Goal: Transaction & Acquisition: Download file/media

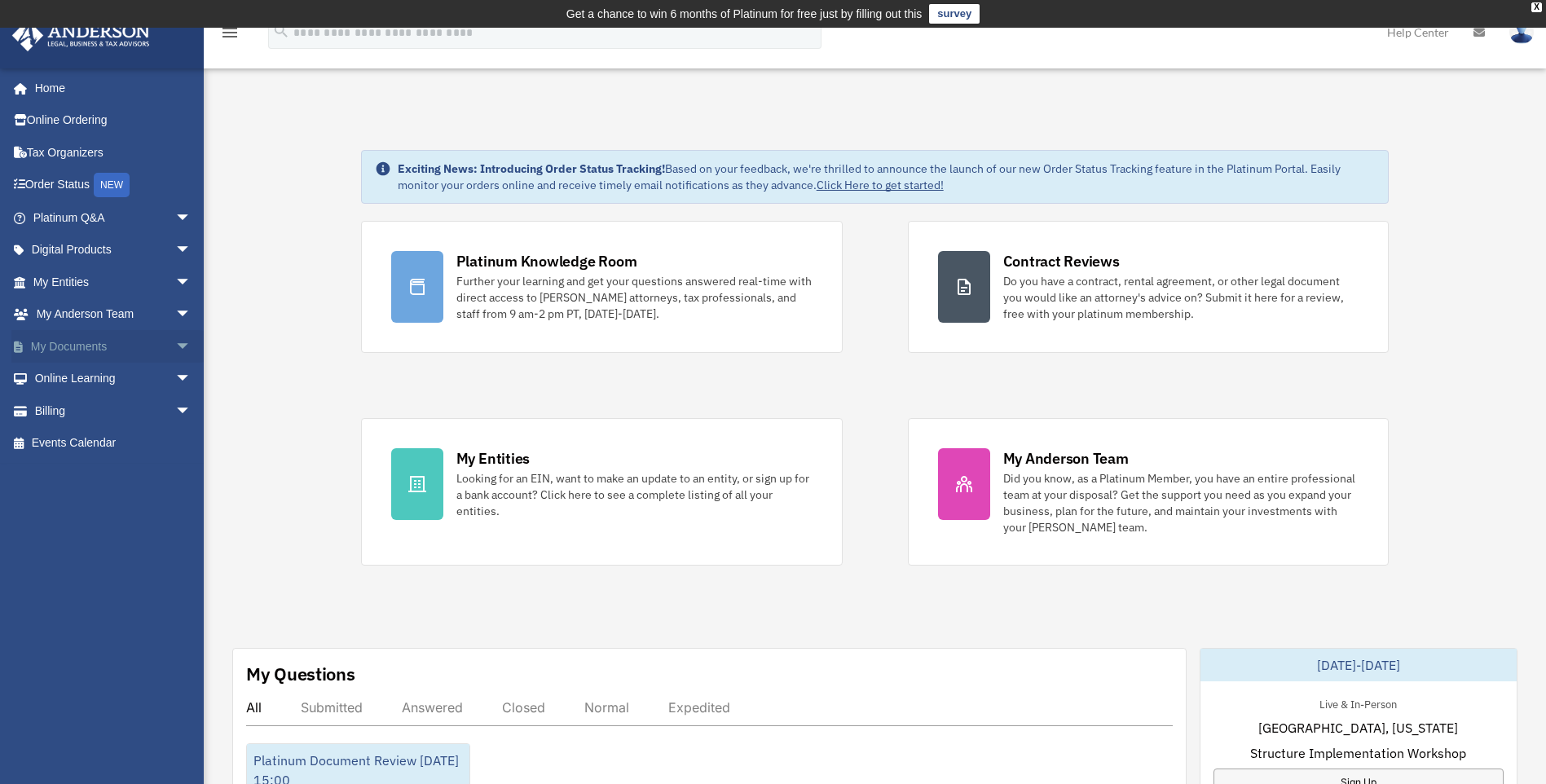
click at [81, 348] on link "My Documents arrow_drop_down" at bounding box center [113, 346] width 205 height 33
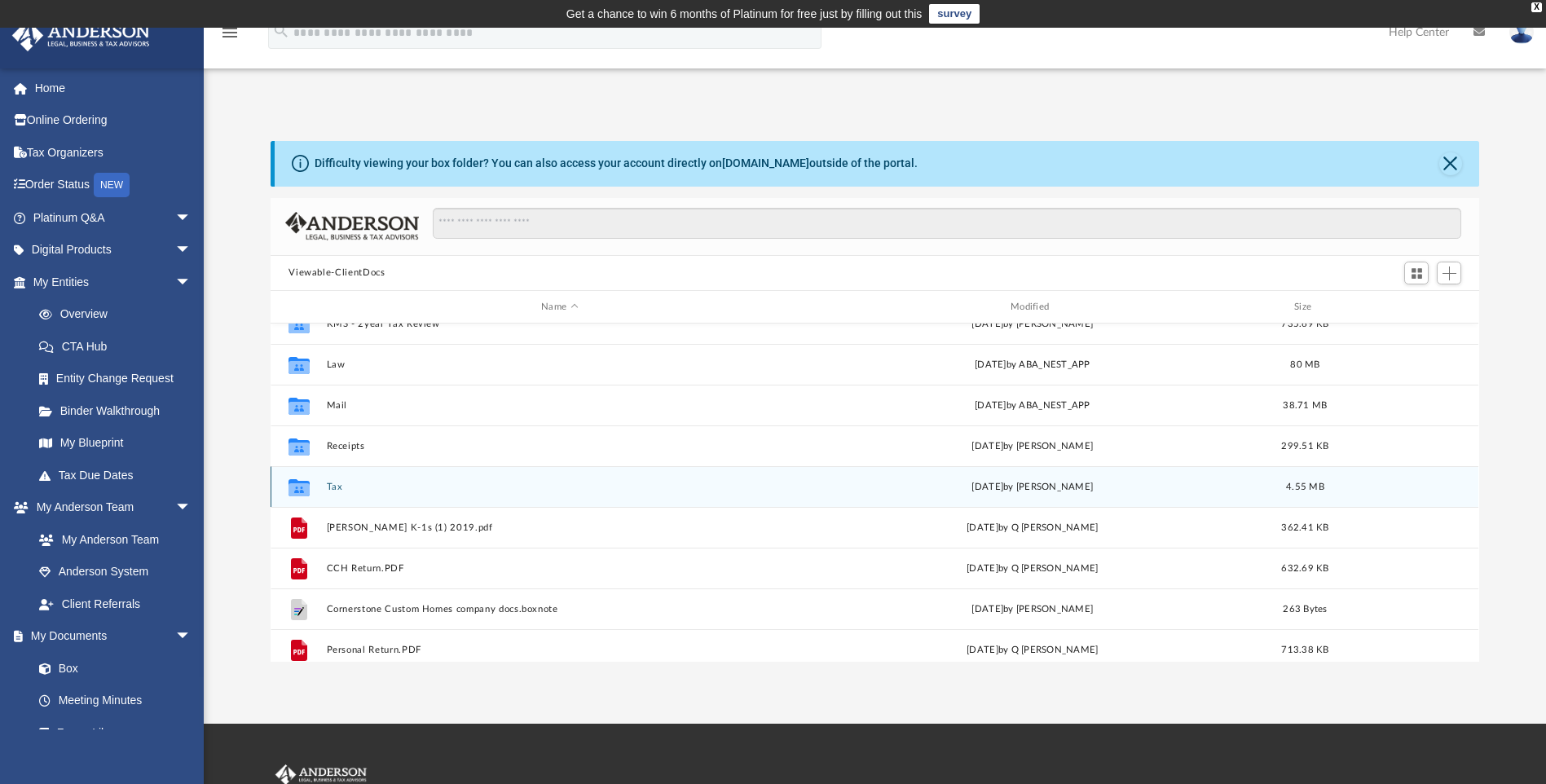
scroll to position [163, 0]
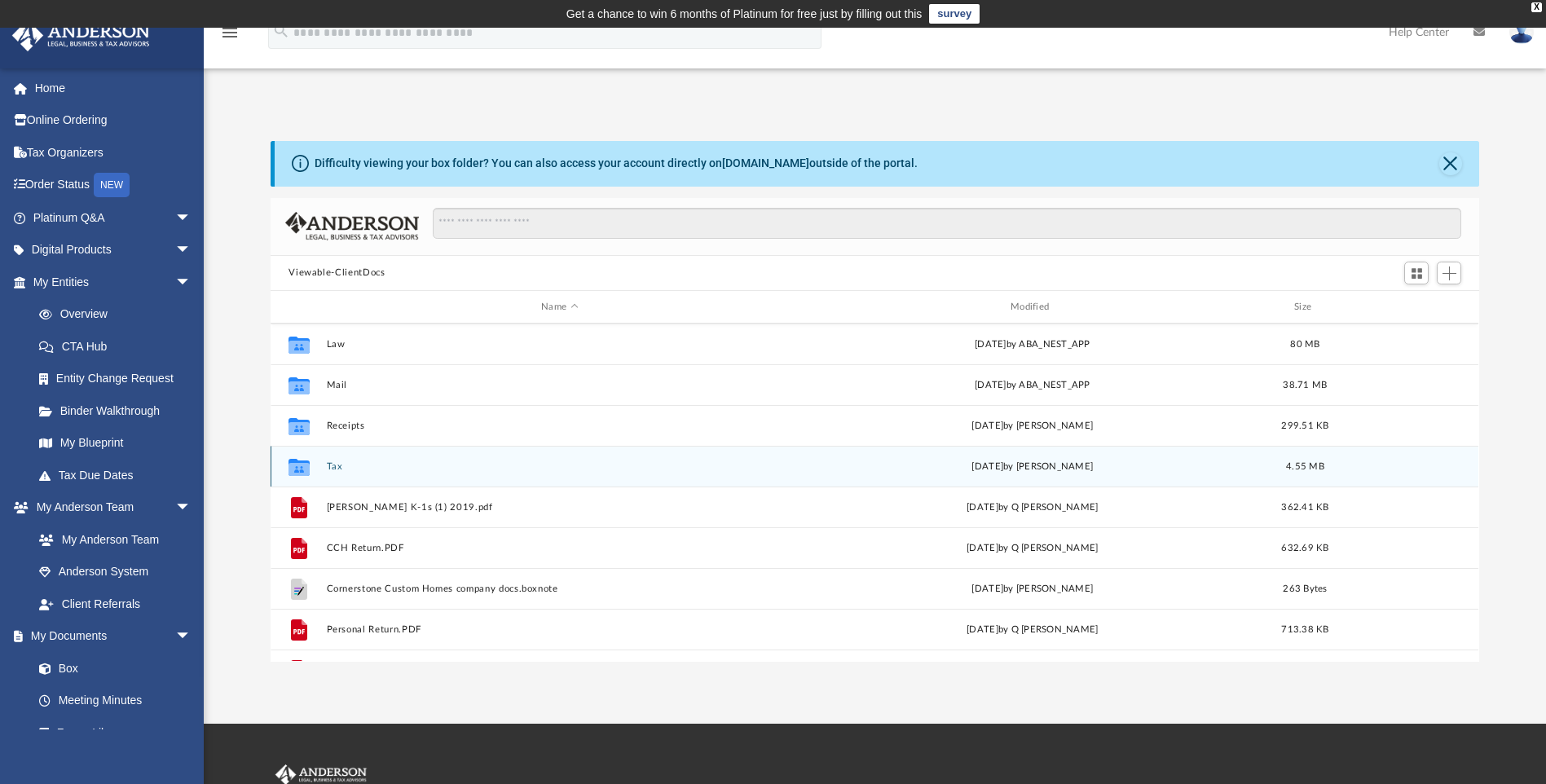
click at [337, 463] on button "Tax" at bounding box center [560, 465] width 466 height 10
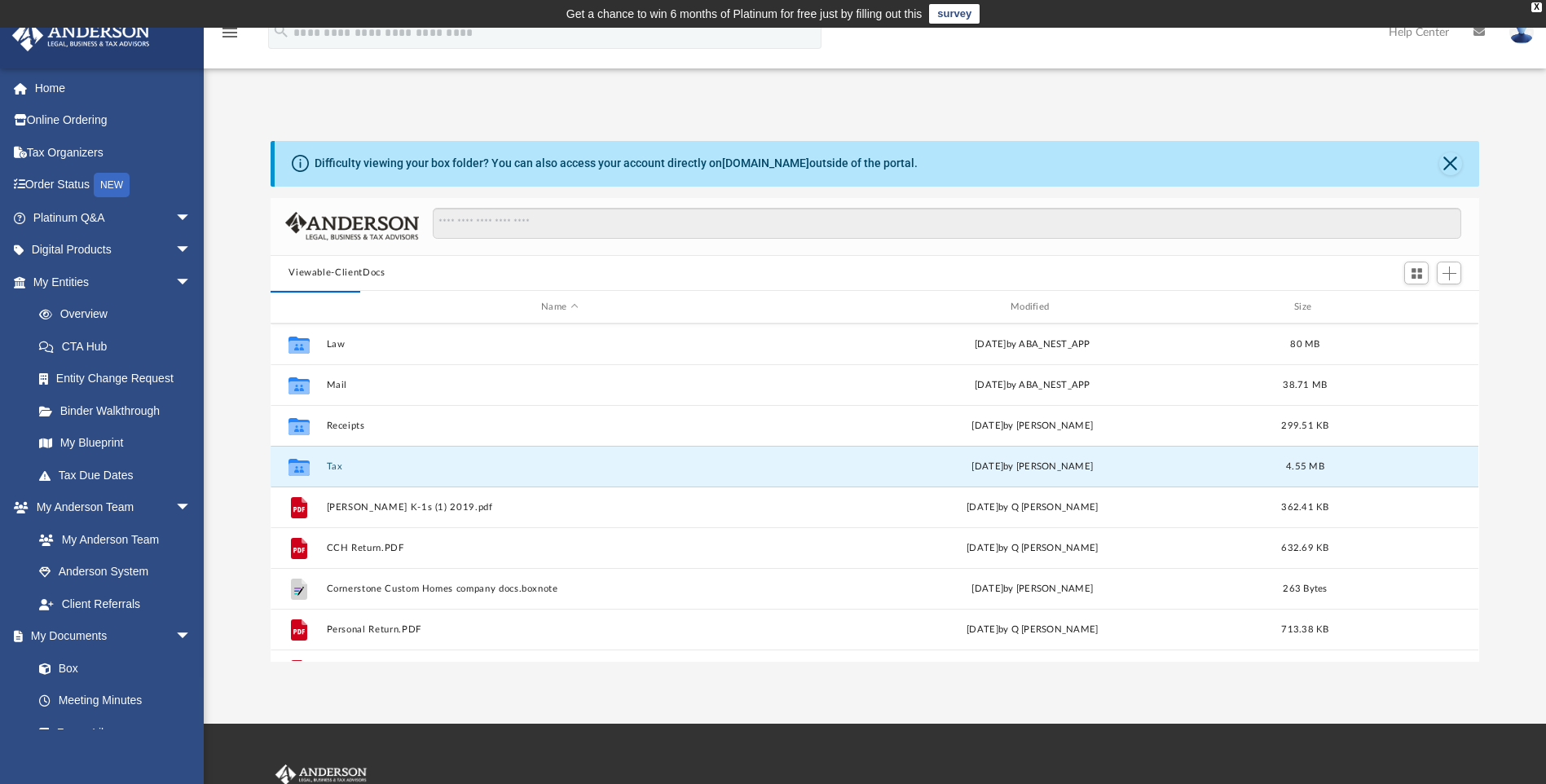
scroll to position [0, 0]
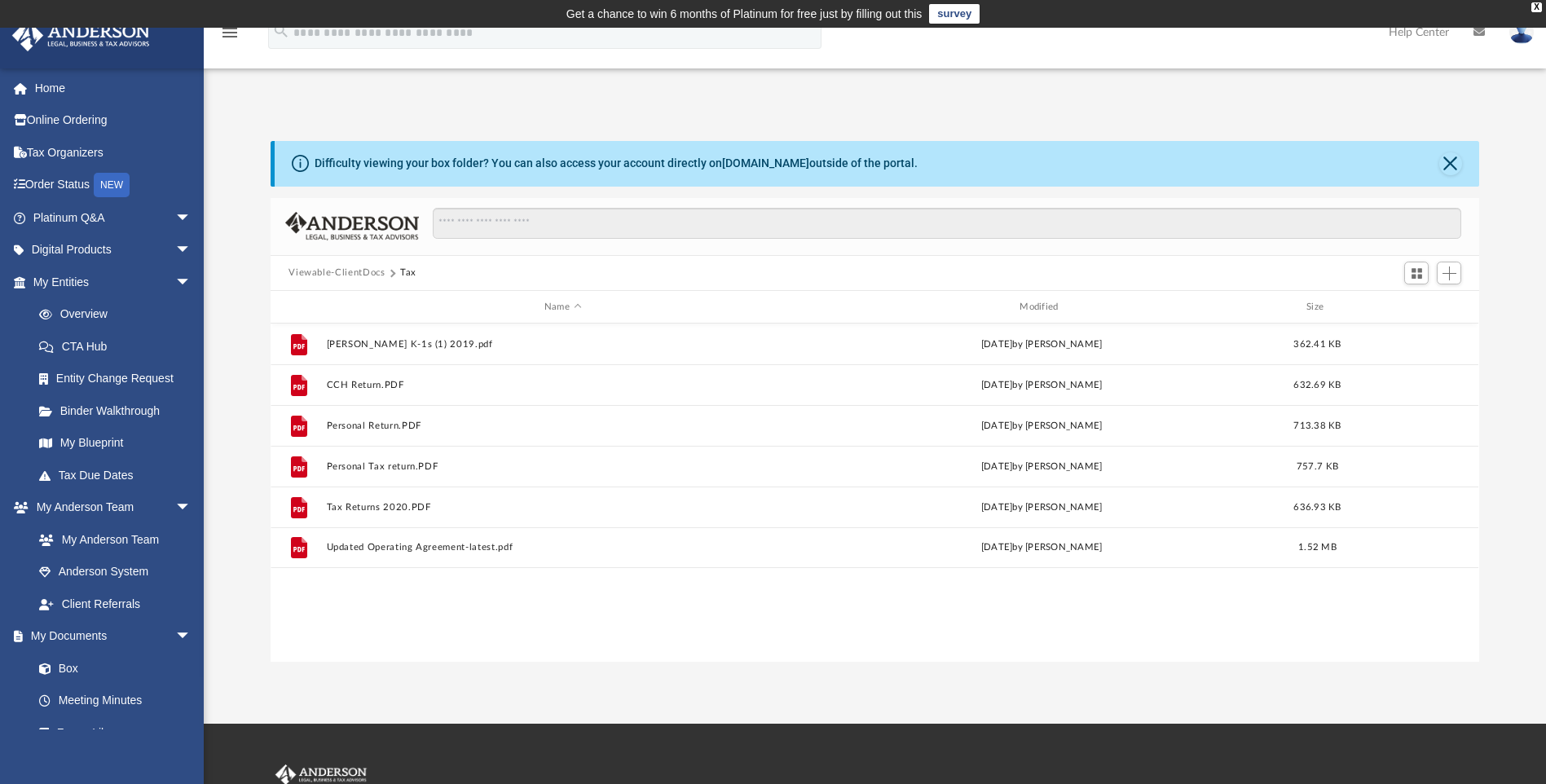
click at [352, 270] on button "Viewable-ClientDocs" at bounding box center [336, 273] width 96 height 15
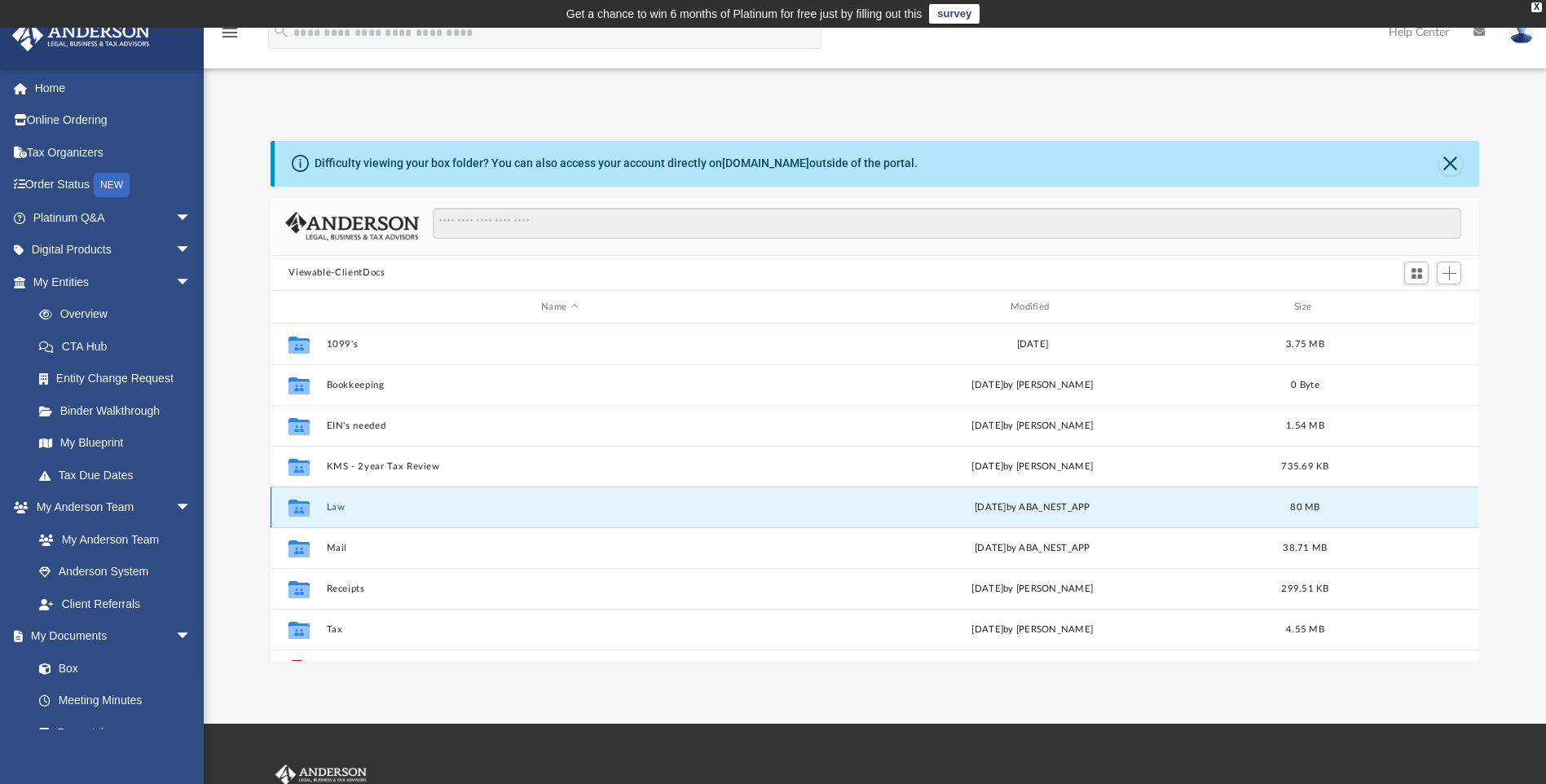
click at [333, 506] on button "Law" at bounding box center [560, 506] width 466 height 10
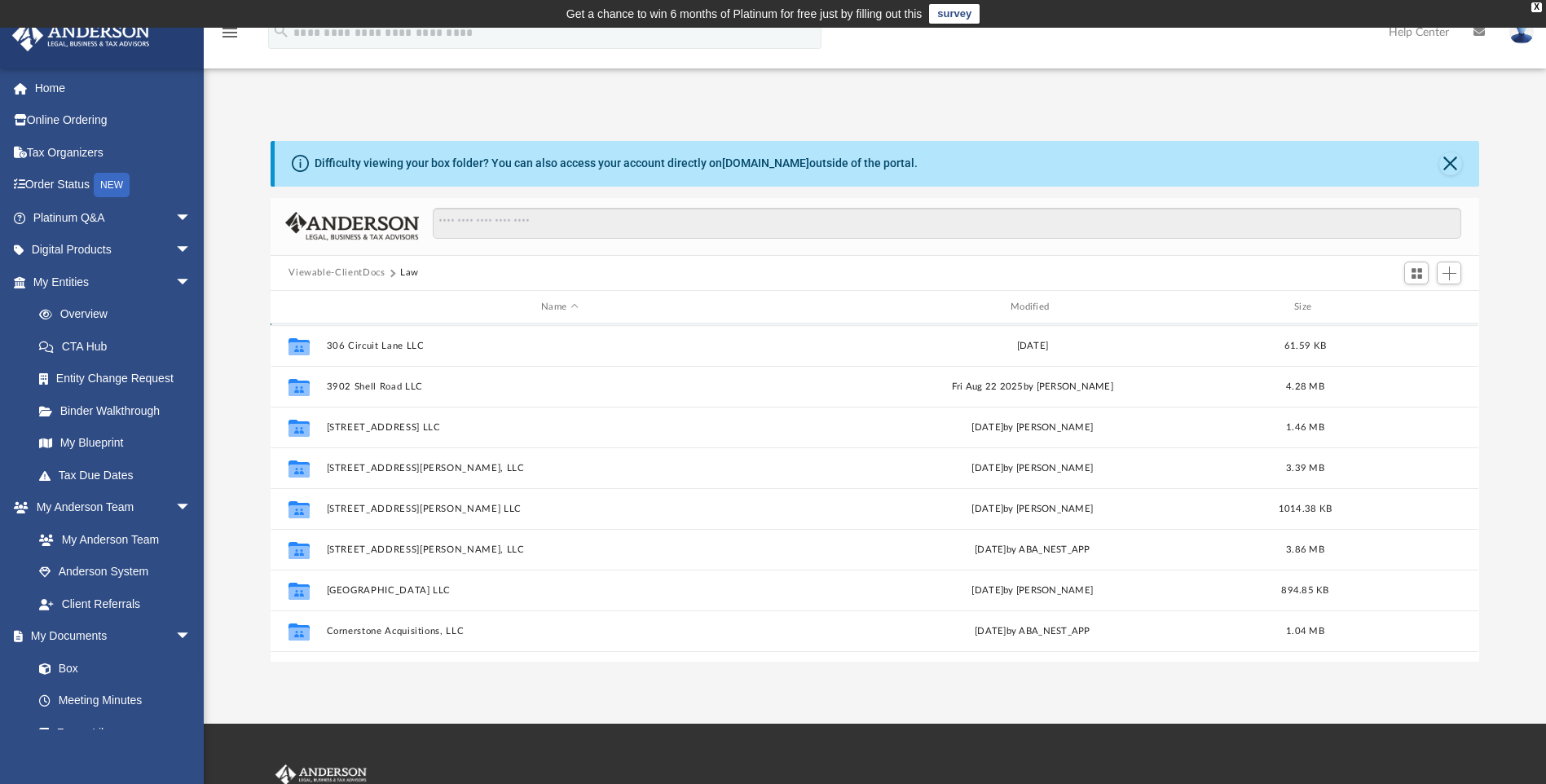
scroll to position [245, 0]
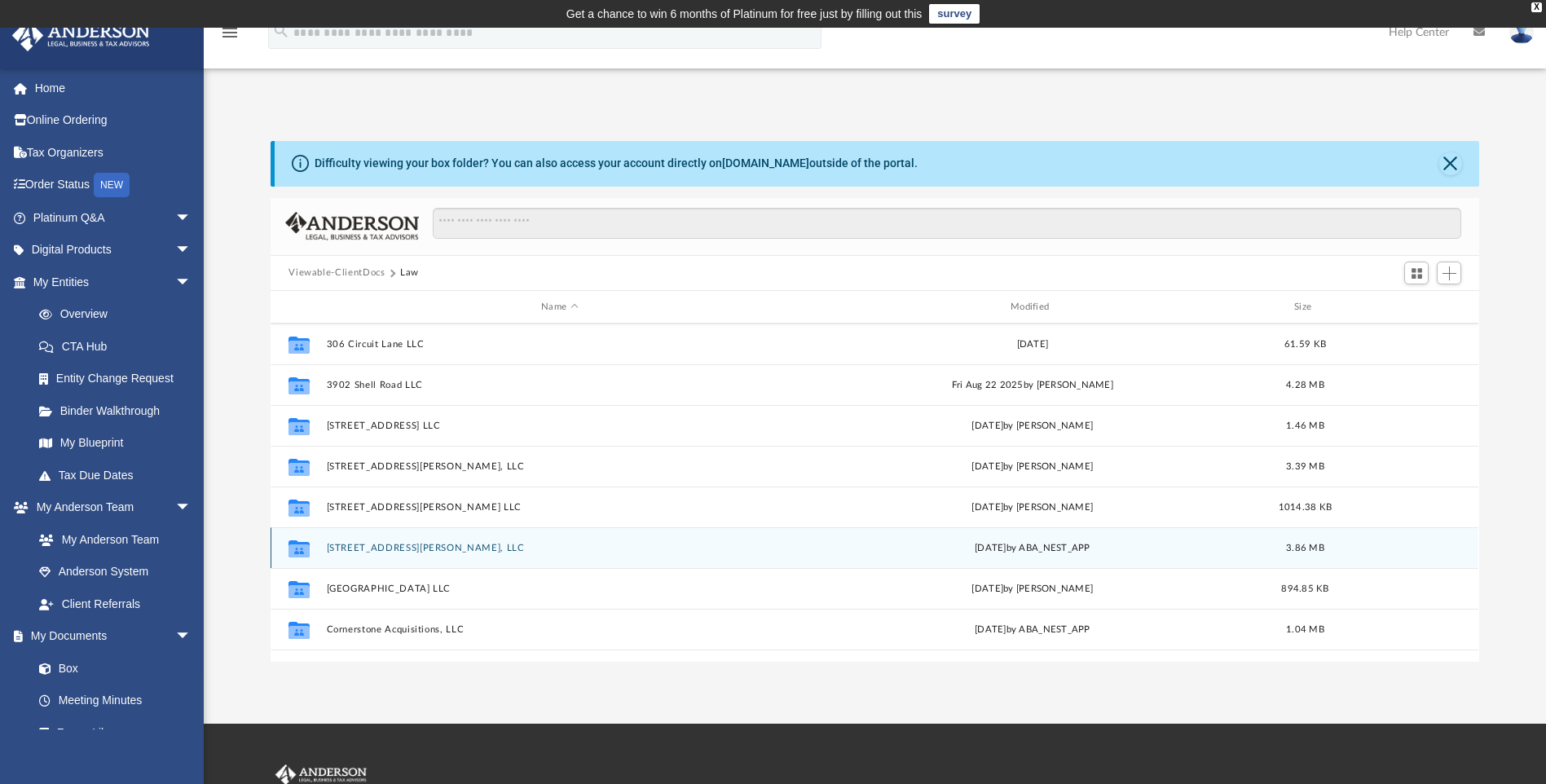
click at [422, 547] on button "[STREET_ADDRESS][PERSON_NAME], LLC" at bounding box center [560, 548] width 466 height 10
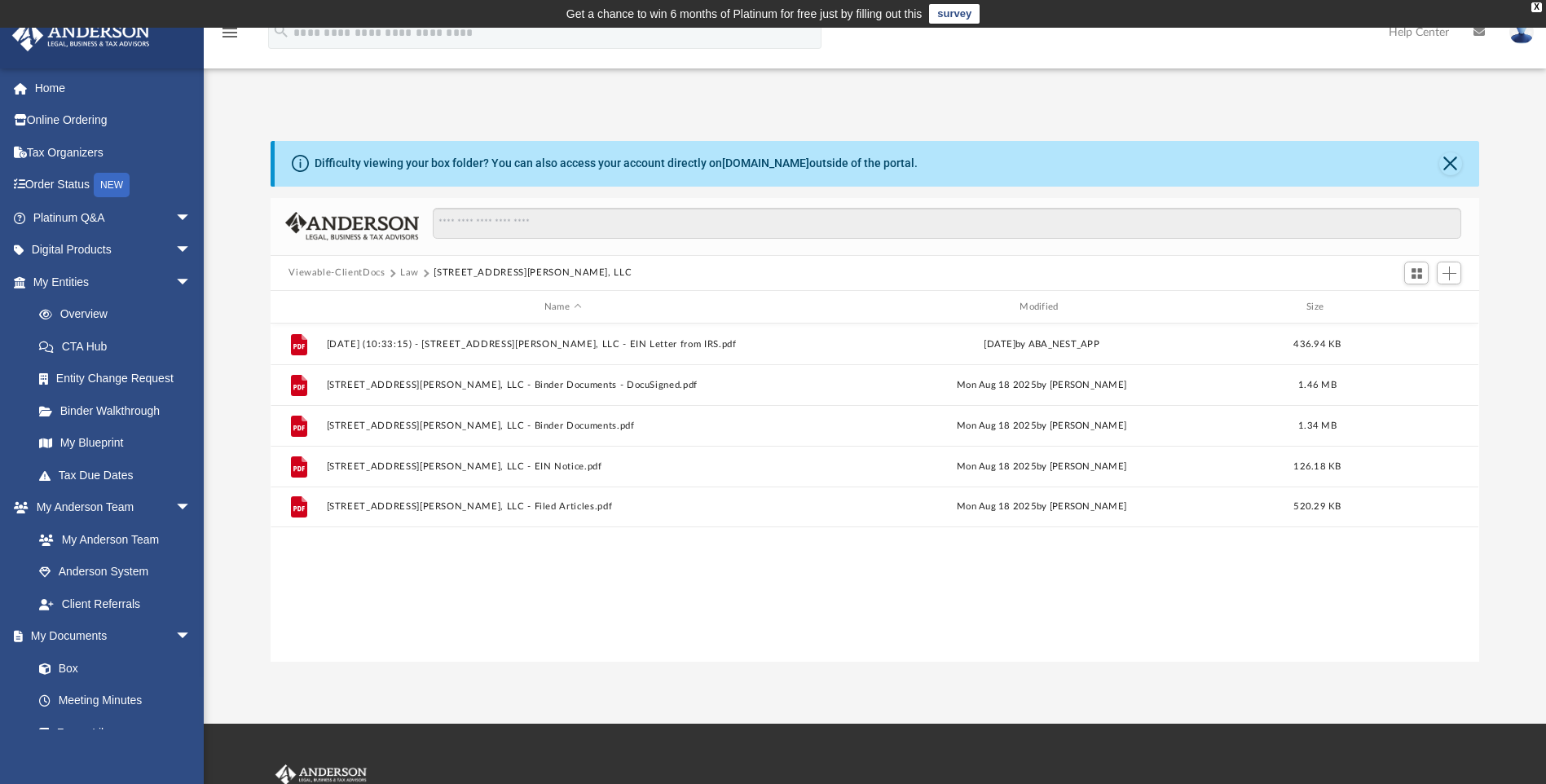
scroll to position [0, 0]
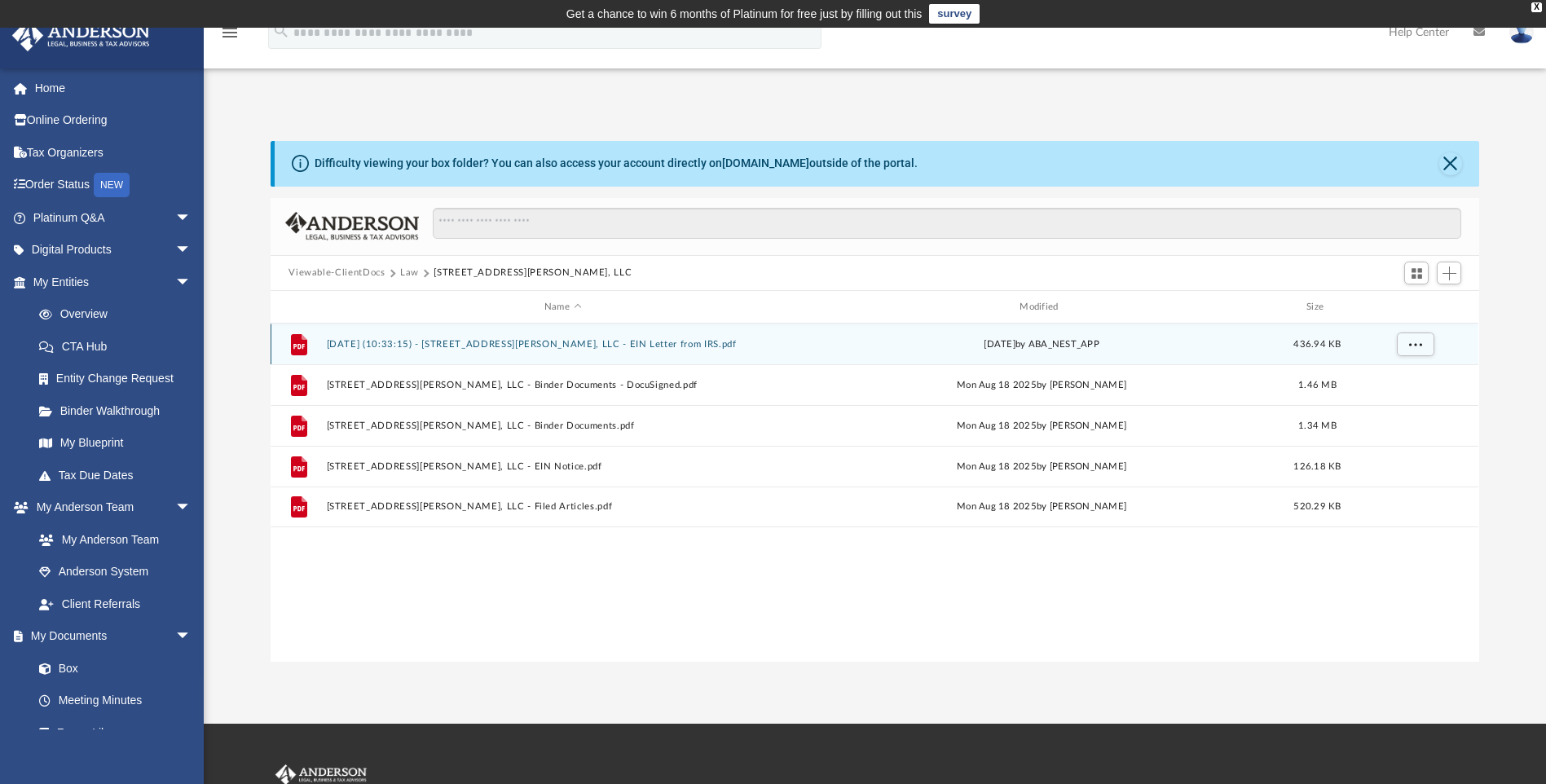
click at [550, 346] on button "[DATE] (10:33:15) - [STREET_ADDRESS][PERSON_NAME], LLC - EIN Letter from IRS.pdf" at bounding box center [563, 344] width 472 height 10
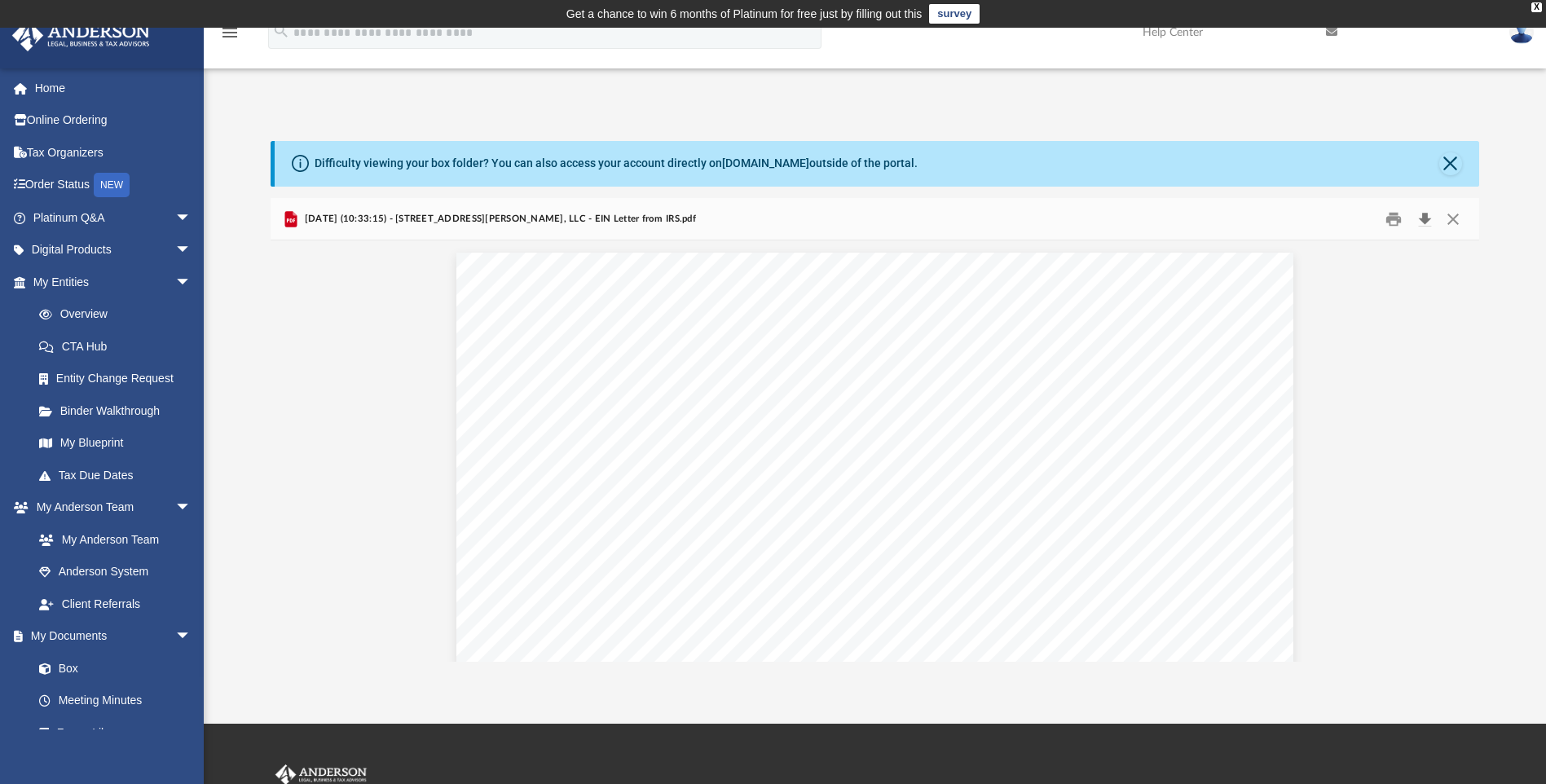
click at [1425, 216] on button "Download" at bounding box center [1424, 219] width 29 height 25
